Goal: Communication & Community: Answer question/provide support

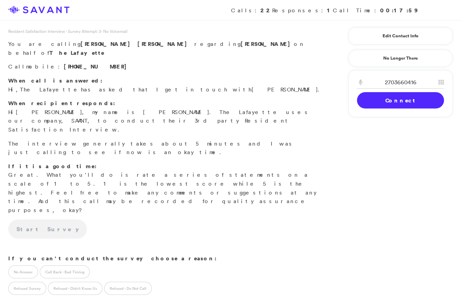
click at [371, 106] on link "Connect" at bounding box center [400, 100] width 87 height 16
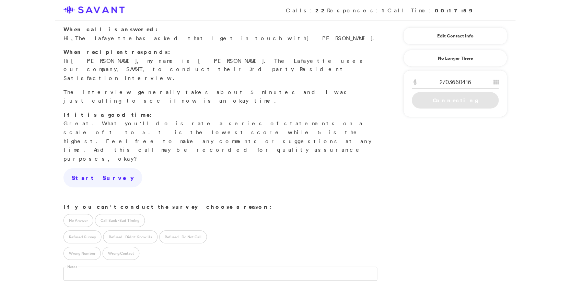
scroll to position [71, 0]
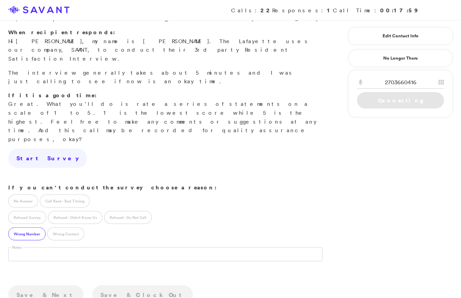
click at [38, 228] on label "Wrong Number" at bounding box center [26, 234] width 37 height 13
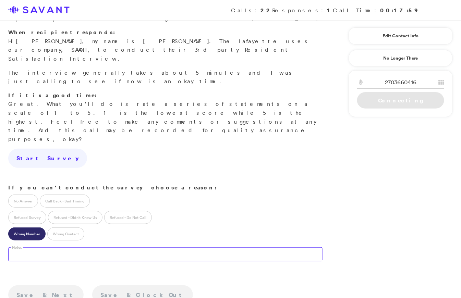
click at [62, 248] on textarea at bounding box center [165, 255] width 315 height 14
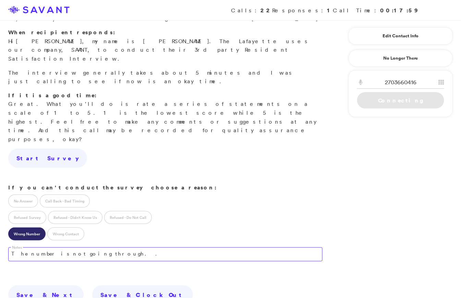
type textarea "The number is not going through. ."
click at [375, 101] on link "Connecting" at bounding box center [400, 100] width 87 height 16
click at [367, 110] on div "2703660416 1 2 A B C 3 D E F 4 G H I 5 J K L 6 M N O 7 P Q R S 8 T U V 9 W X Y …" at bounding box center [401, 93] width 104 height 47
click at [135, 248] on textarea "The number is not going through. ." at bounding box center [165, 255] width 315 height 14
drag, startPoint x: 132, startPoint y: 202, endPoint x: 34, endPoint y: 192, distance: 98.6
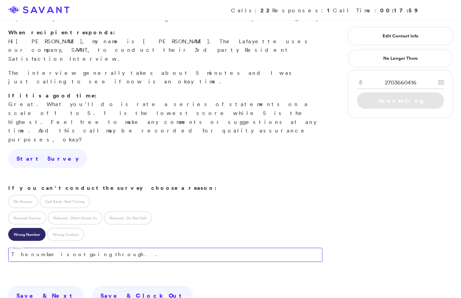
click at [34, 242] on div "Notes The number is not going through. ." at bounding box center [165, 259] width 331 height 34
